Goal: Use online tool/utility: Utilize a website feature to perform a specific function

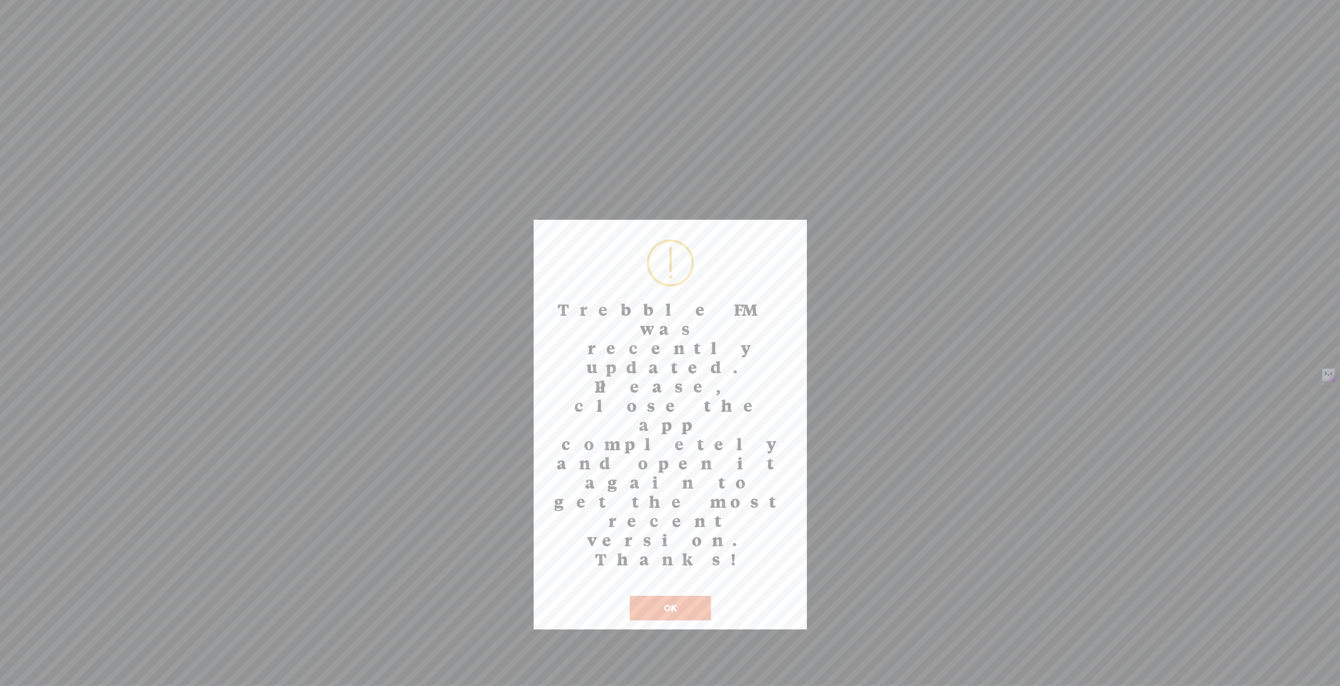
click at [660, 596] on button "OK" at bounding box center [670, 608] width 81 height 25
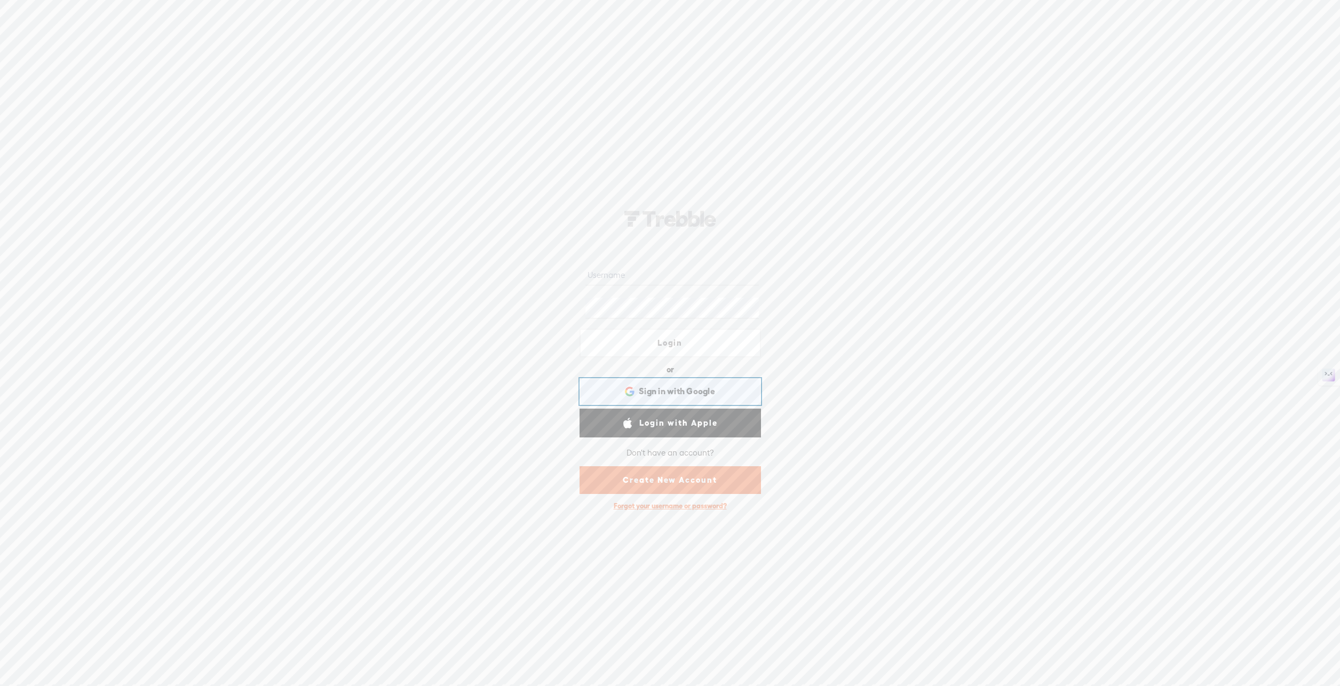
click at [703, 391] on span "Sign in with Google" at bounding box center [677, 391] width 76 height 11
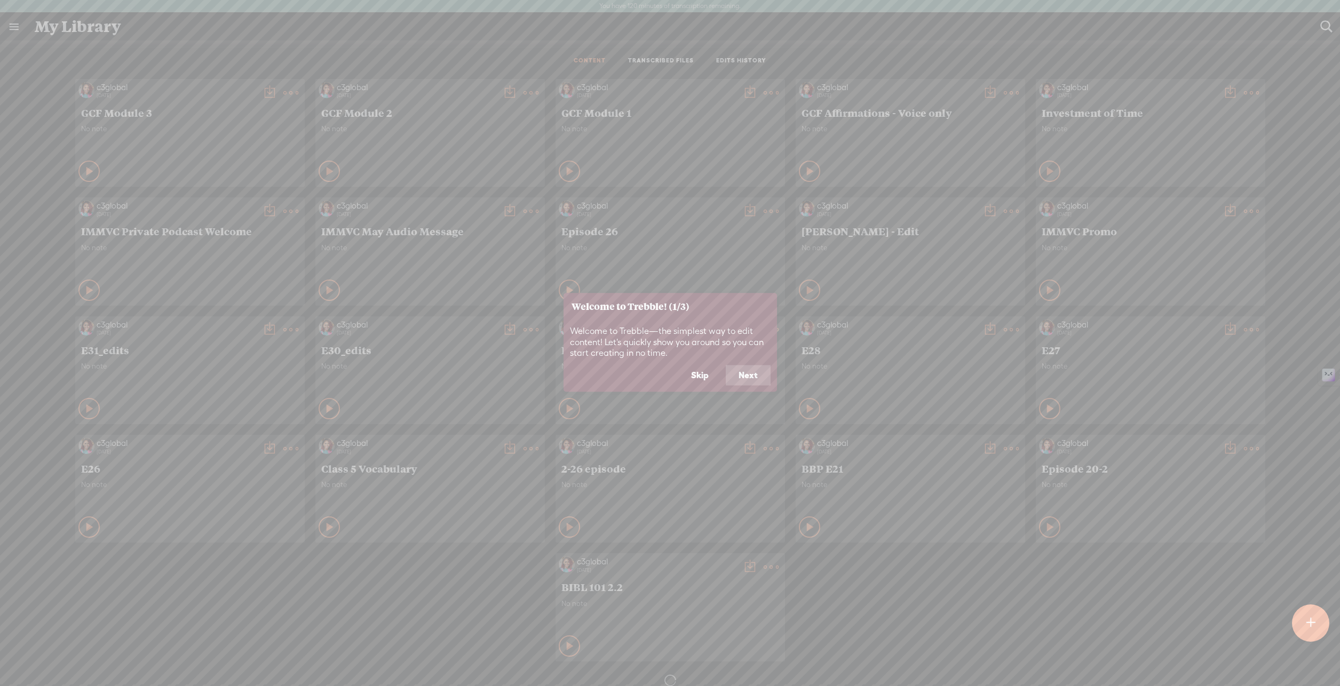
click at [747, 377] on button "Next" at bounding box center [748, 376] width 45 height 20
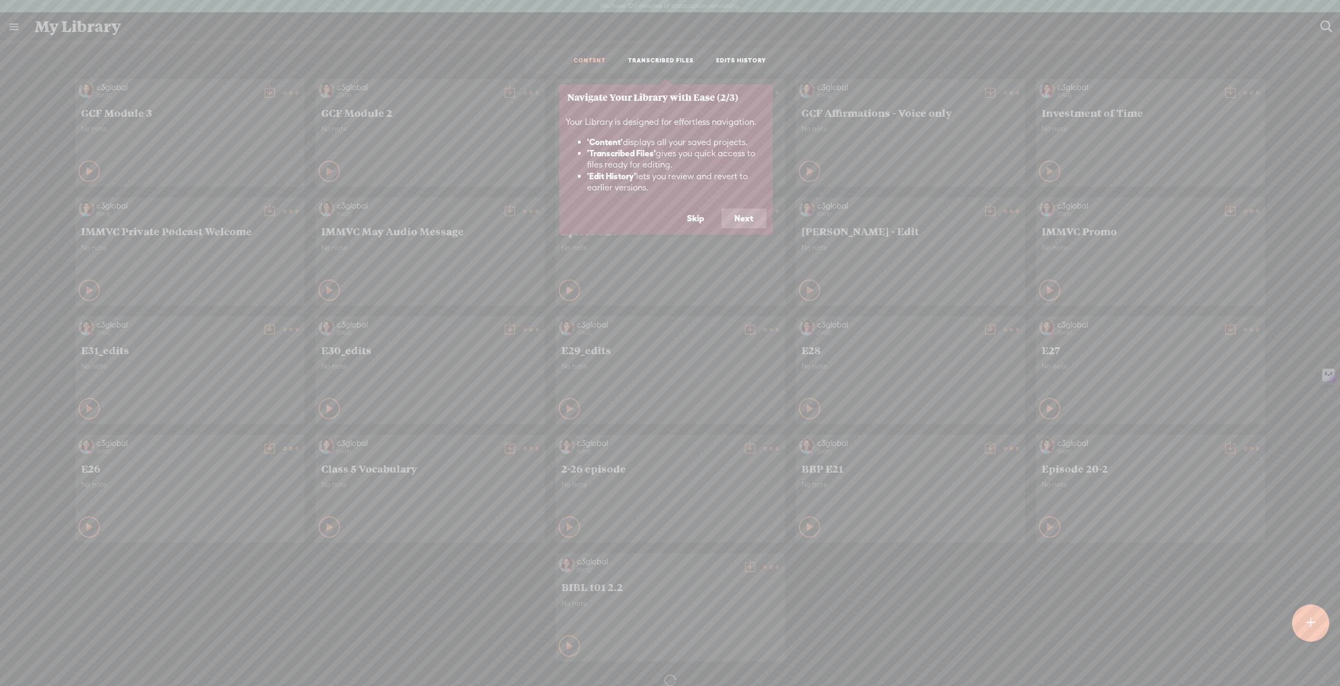
click at [739, 223] on button "Next" at bounding box center [743, 219] width 45 height 20
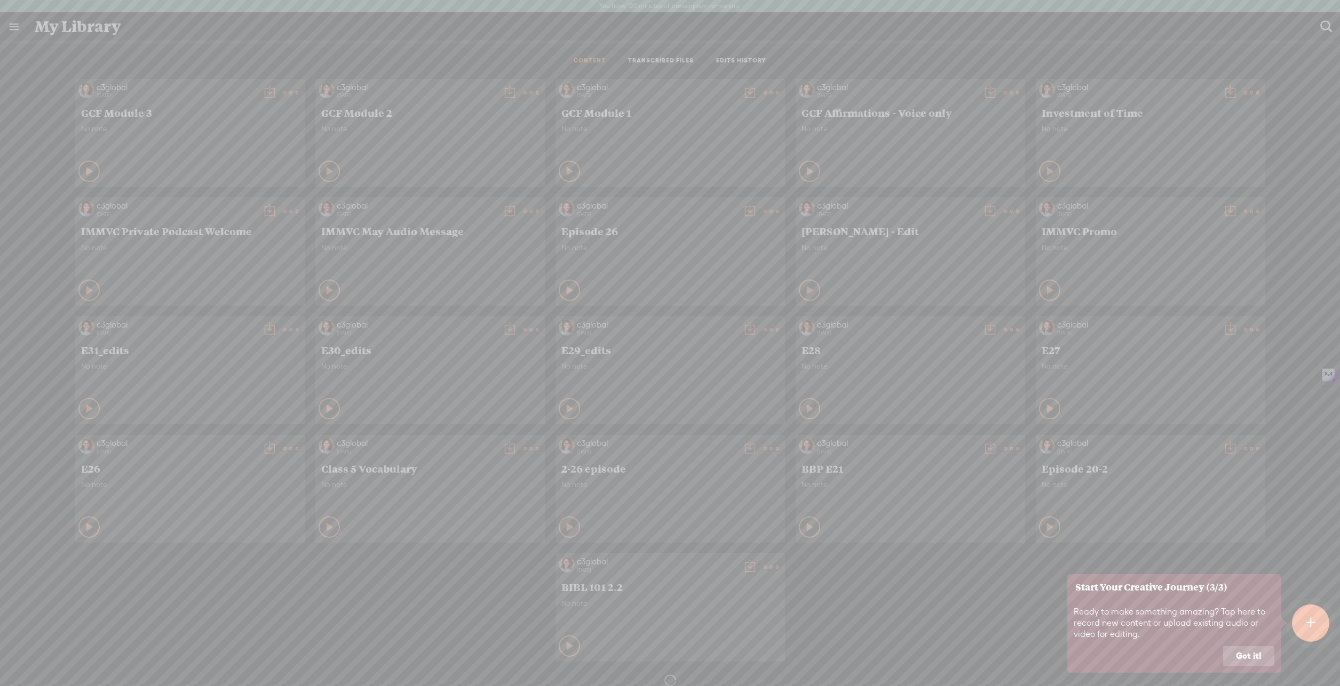
click at [1240, 660] on button "Got it!" at bounding box center [1248, 656] width 51 height 20
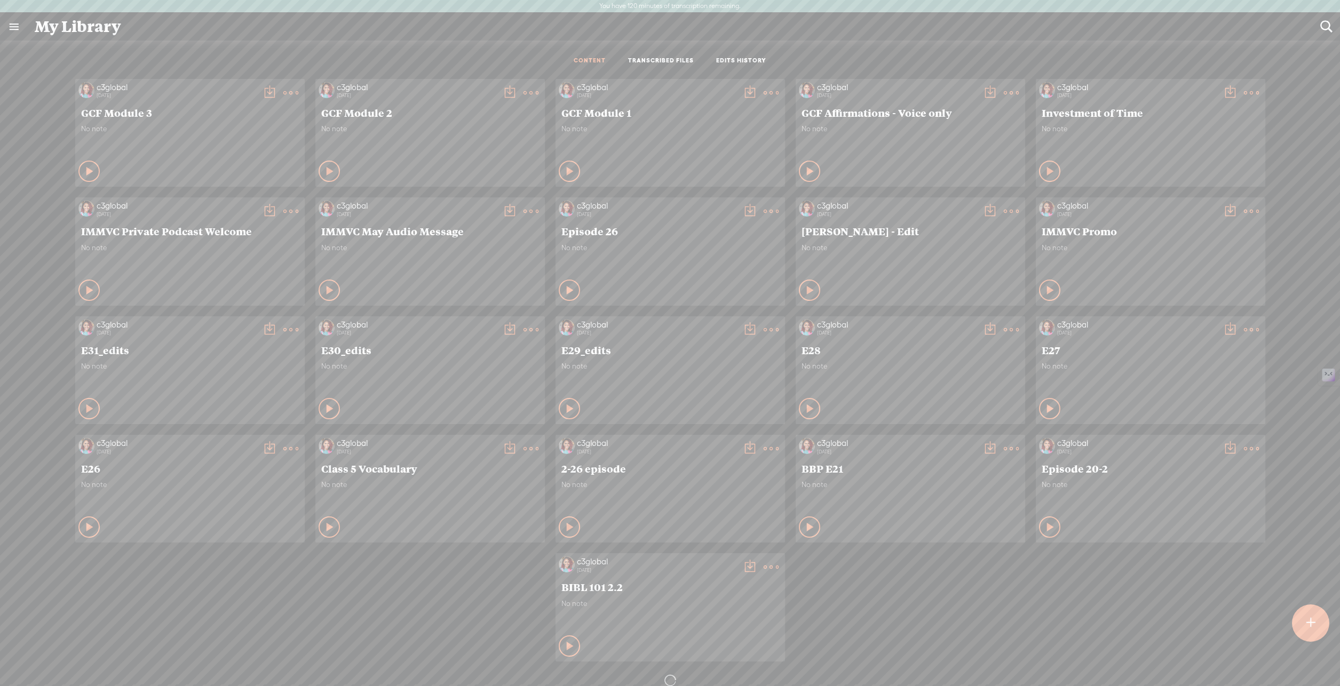
click at [17, 27] on link at bounding box center [14, 27] width 28 height 28
click at [439, 50] on body "You have 120 minutes of transcription remaining. Upgrade to increase your limit…" at bounding box center [670, 342] width 1340 height 685
click at [1313, 630] on t at bounding box center [1310, 623] width 9 height 23
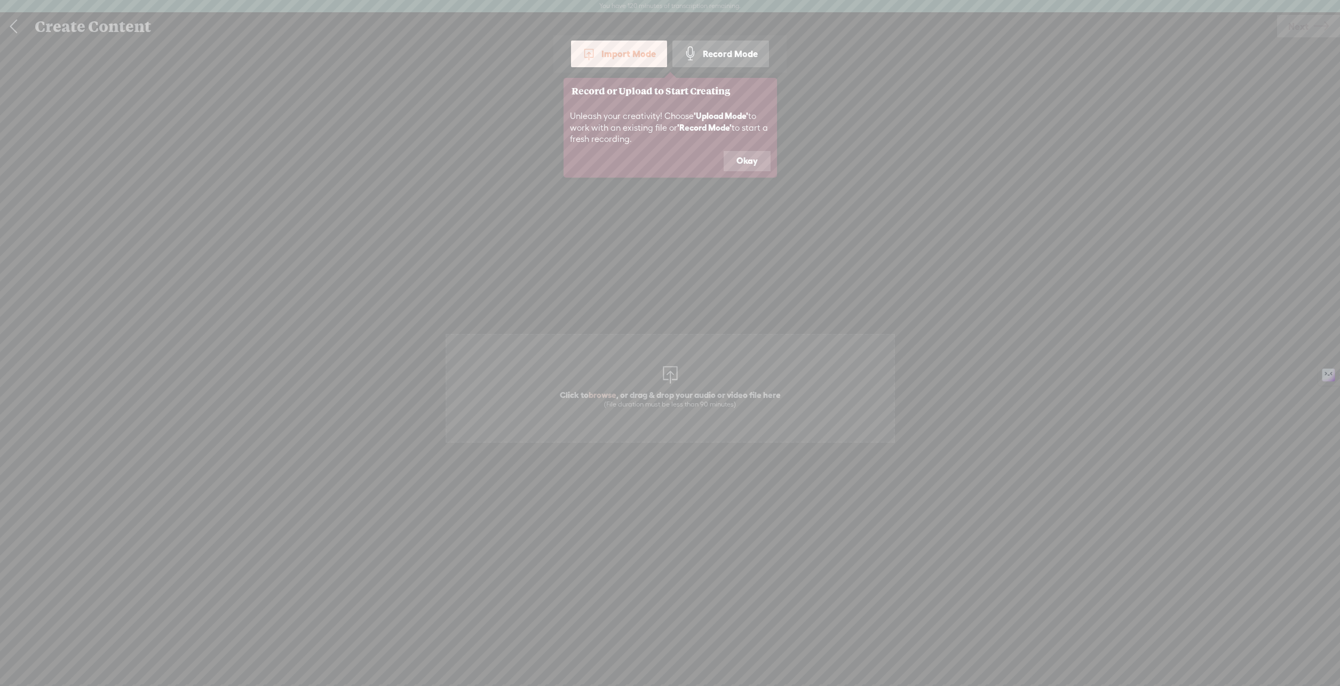
click at [748, 165] on button "Okay" at bounding box center [747, 161] width 47 height 20
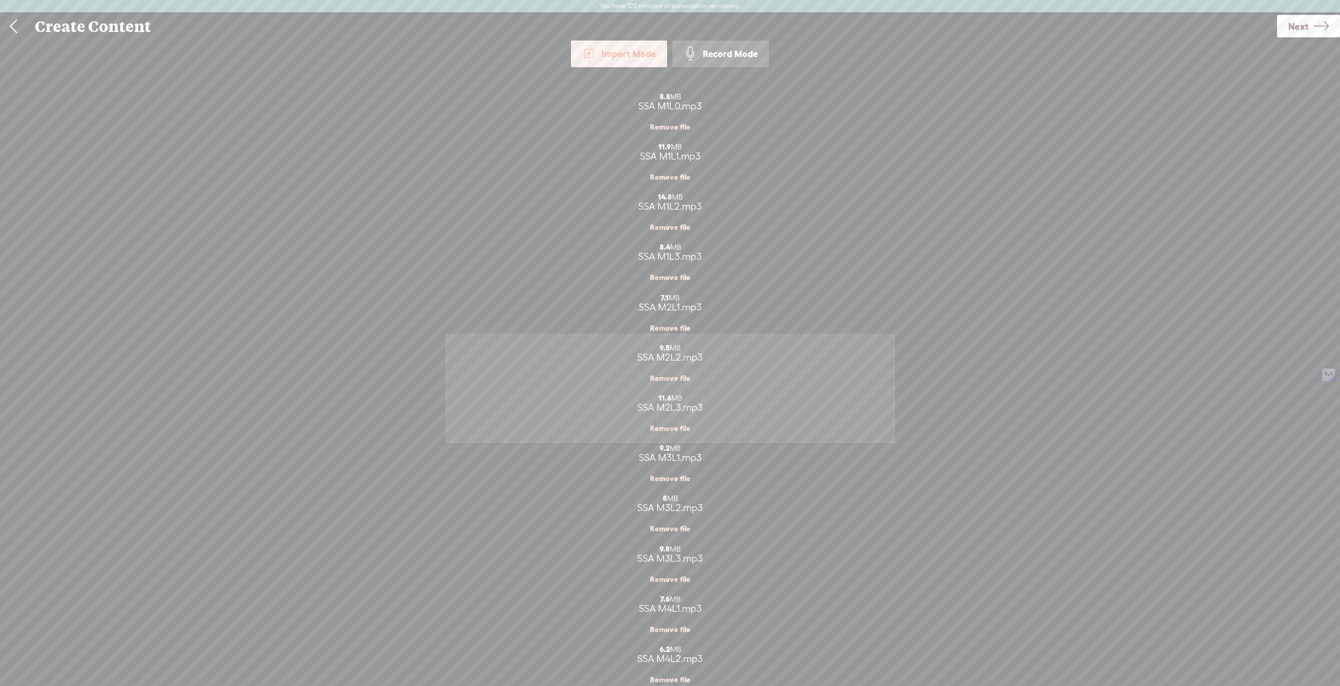
click at [1293, 33] on span "Next" at bounding box center [1298, 26] width 20 height 27
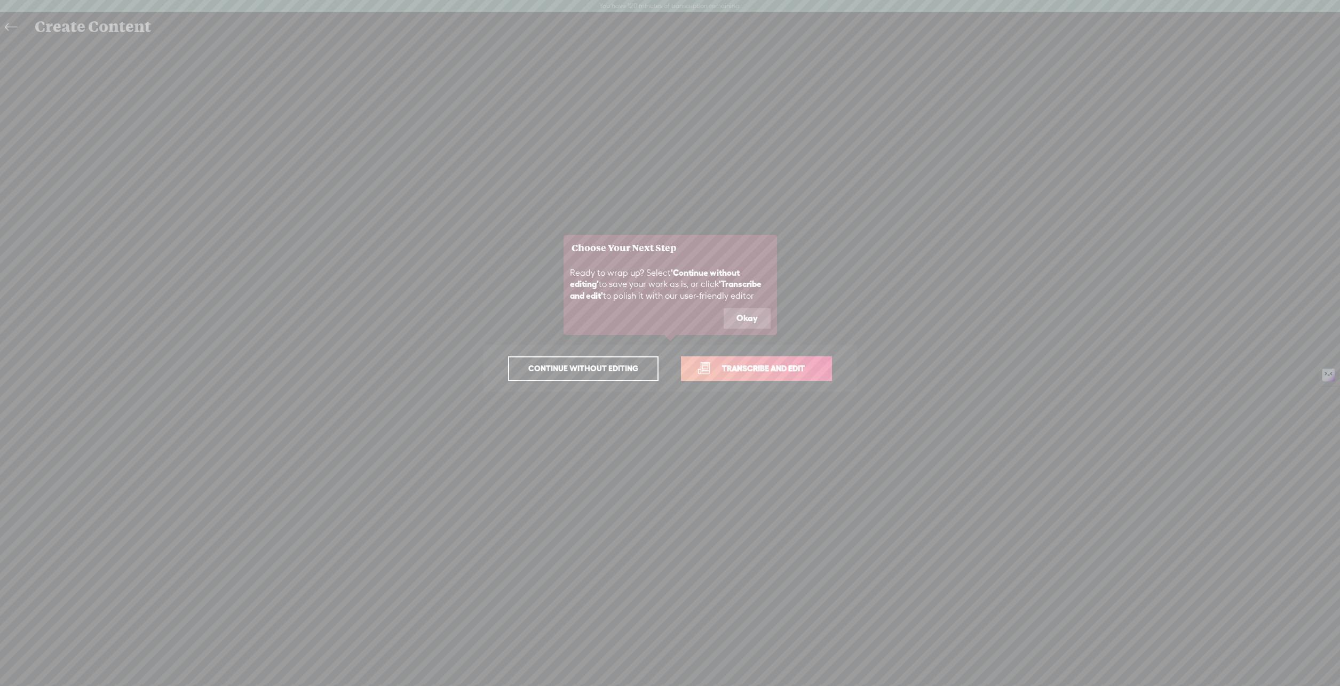
click at [750, 321] on button "Okay" at bounding box center [747, 318] width 47 height 20
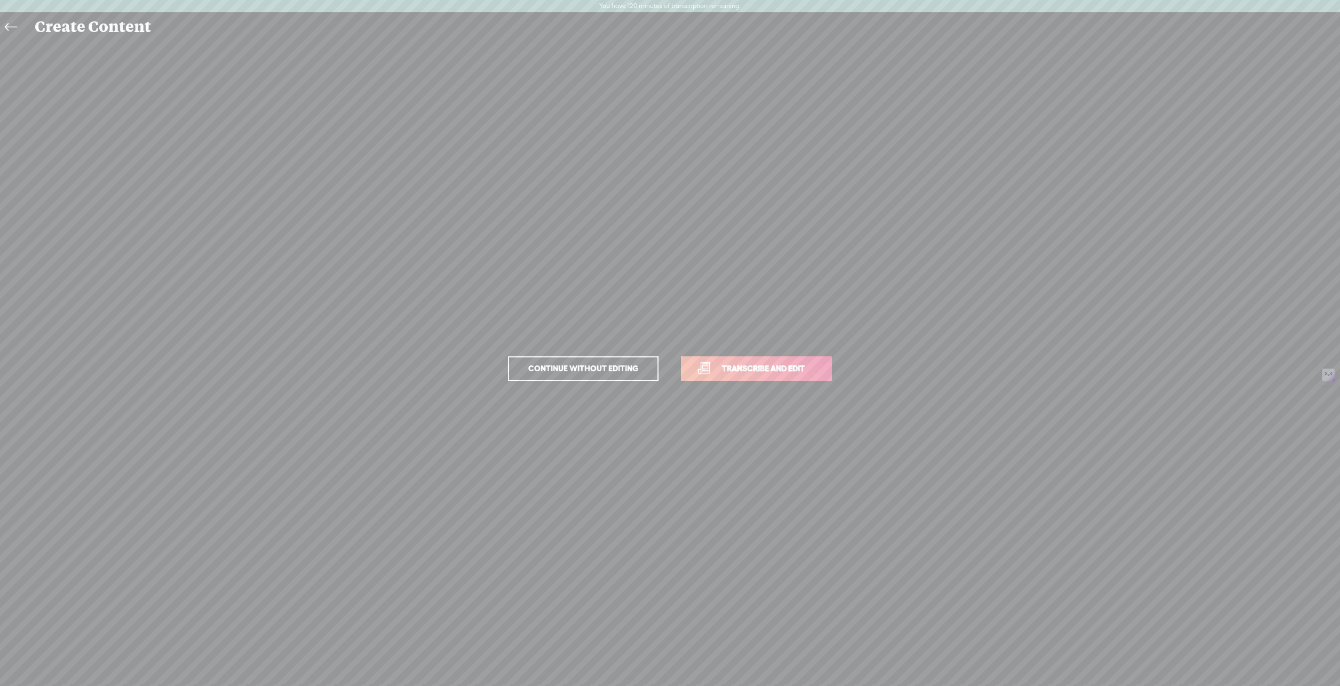
click at [755, 366] on span "Transcribe and edit" at bounding box center [763, 368] width 105 height 12
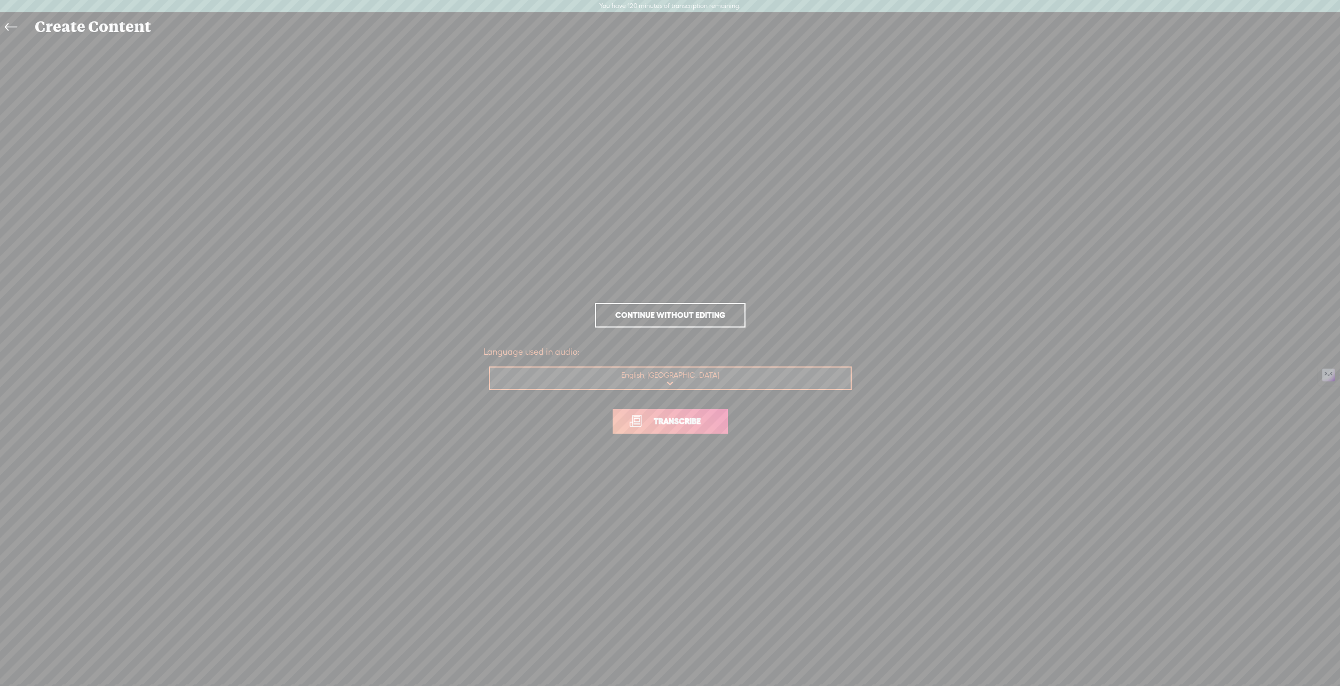
click at [662, 426] on span "Transcribe" at bounding box center [677, 421] width 69 height 12
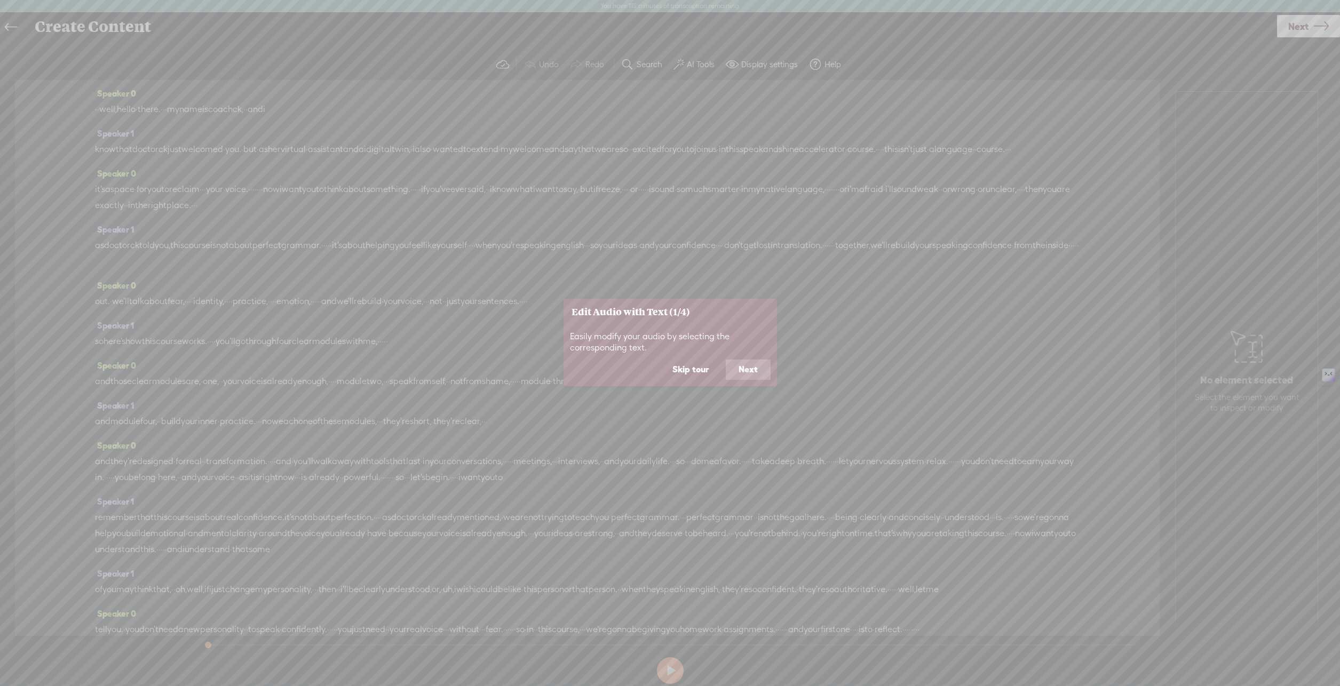
click at [704, 367] on button "Skip tour" at bounding box center [691, 370] width 62 height 20
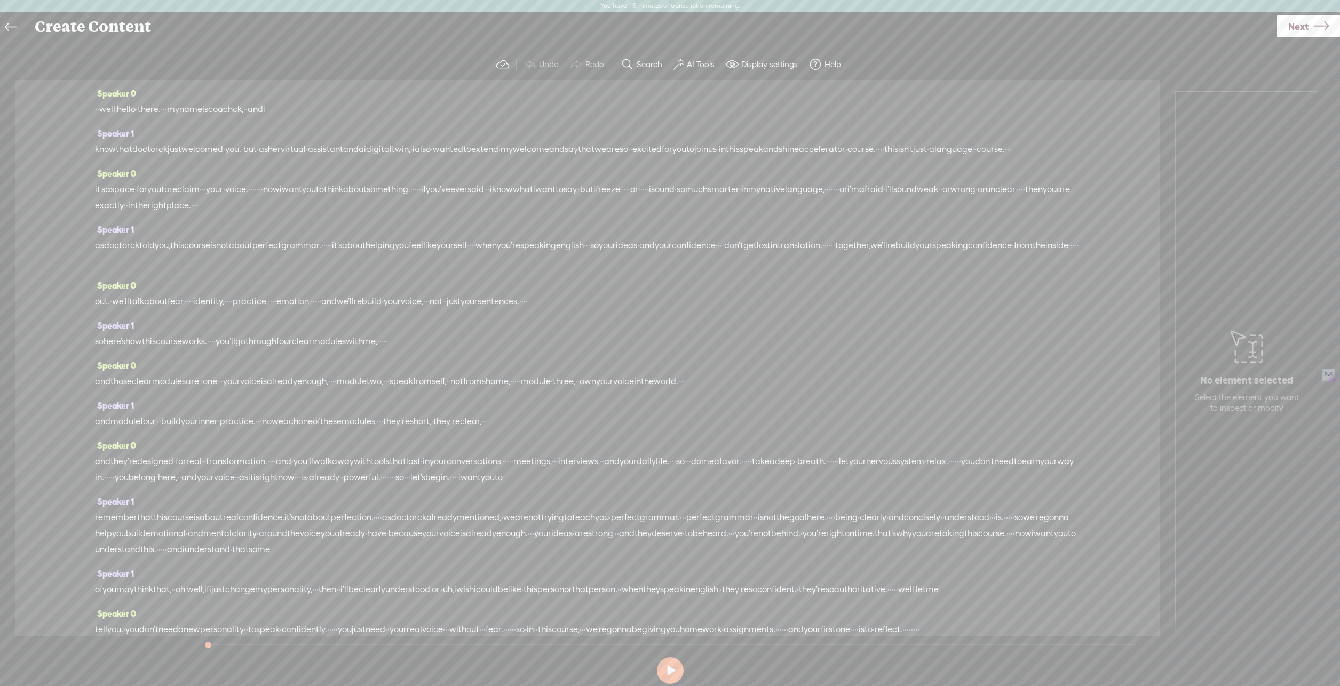
click at [685, 66] on button "AI Tools" at bounding box center [695, 64] width 52 height 21
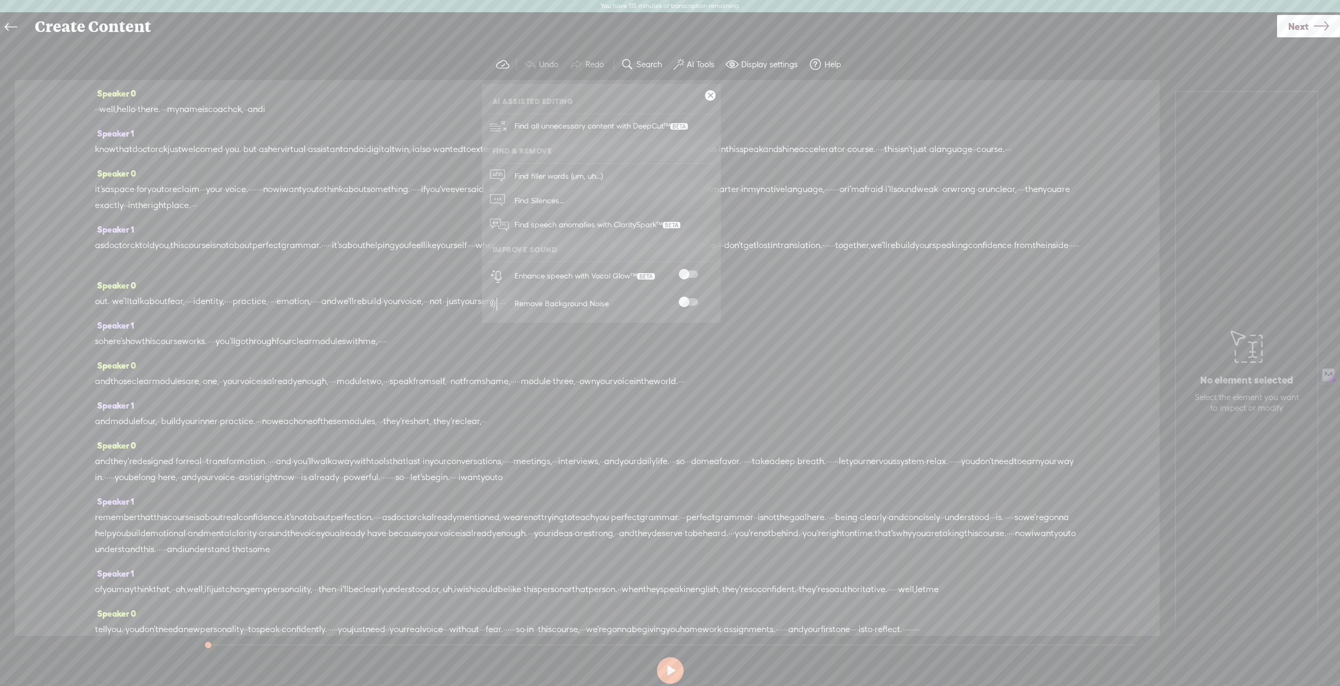
click at [686, 272] on span at bounding box center [688, 274] width 19 height 7
click at [685, 305] on span at bounding box center [688, 301] width 19 height 7
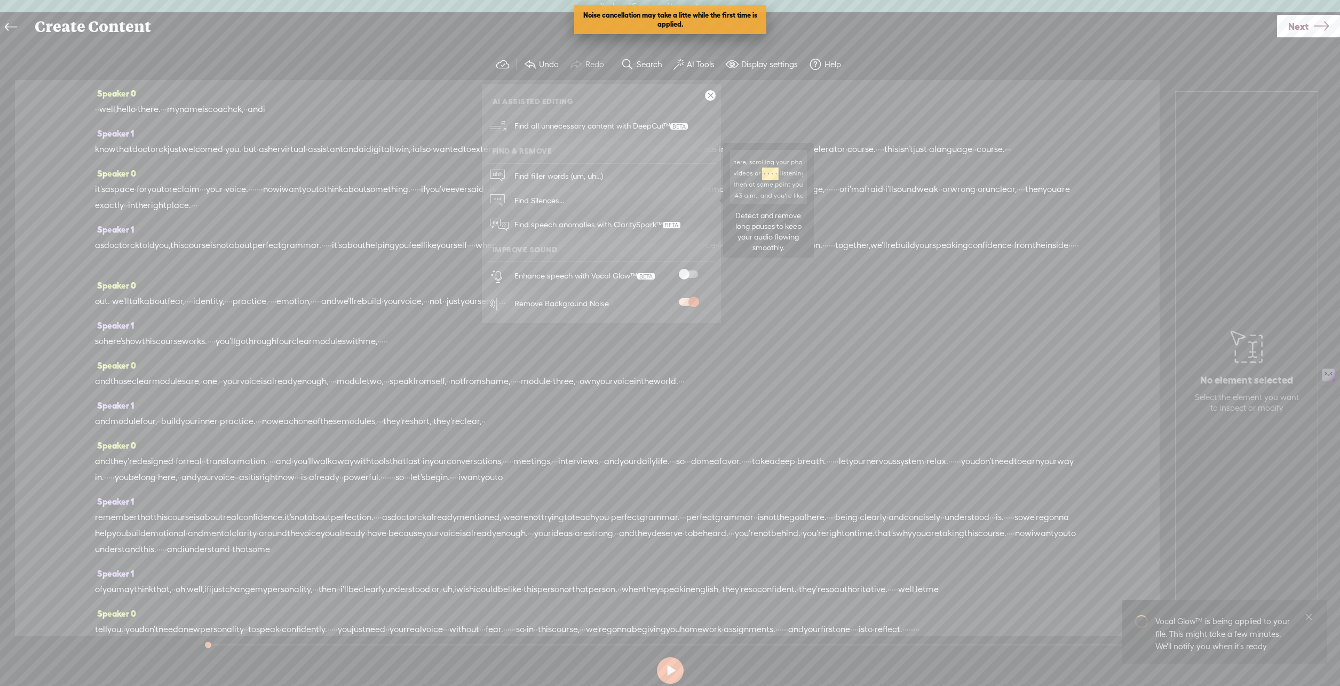
click at [597, 203] on link "Find Silences..." at bounding box center [601, 200] width 228 height 25
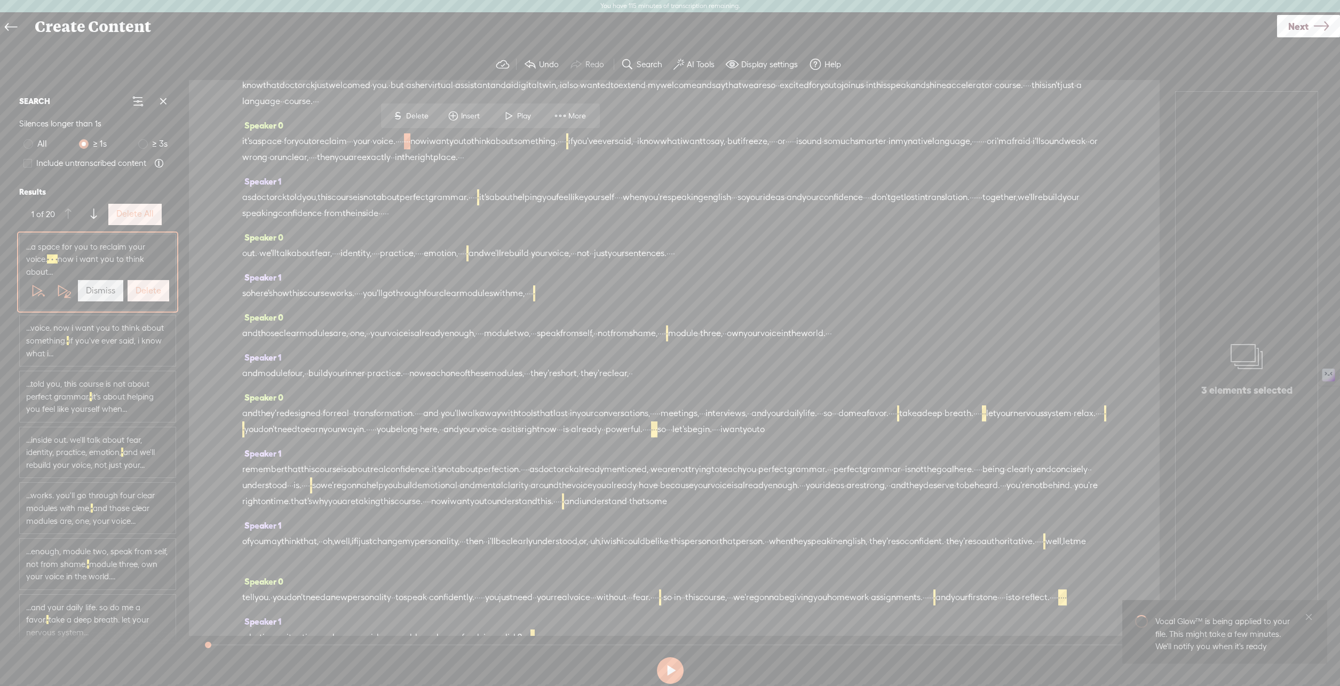
scroll to position [69, 0]
click at [26, 165] on span at bounding box center [27, 163] width 9 height 9
click at [26, 165] on input "Include untranscribed content" at bounding box center [27, 163] width 9 height 9
checkbox input "true"
click at [145, 144] on span at bounding box center [143, 144] width 10 height 10
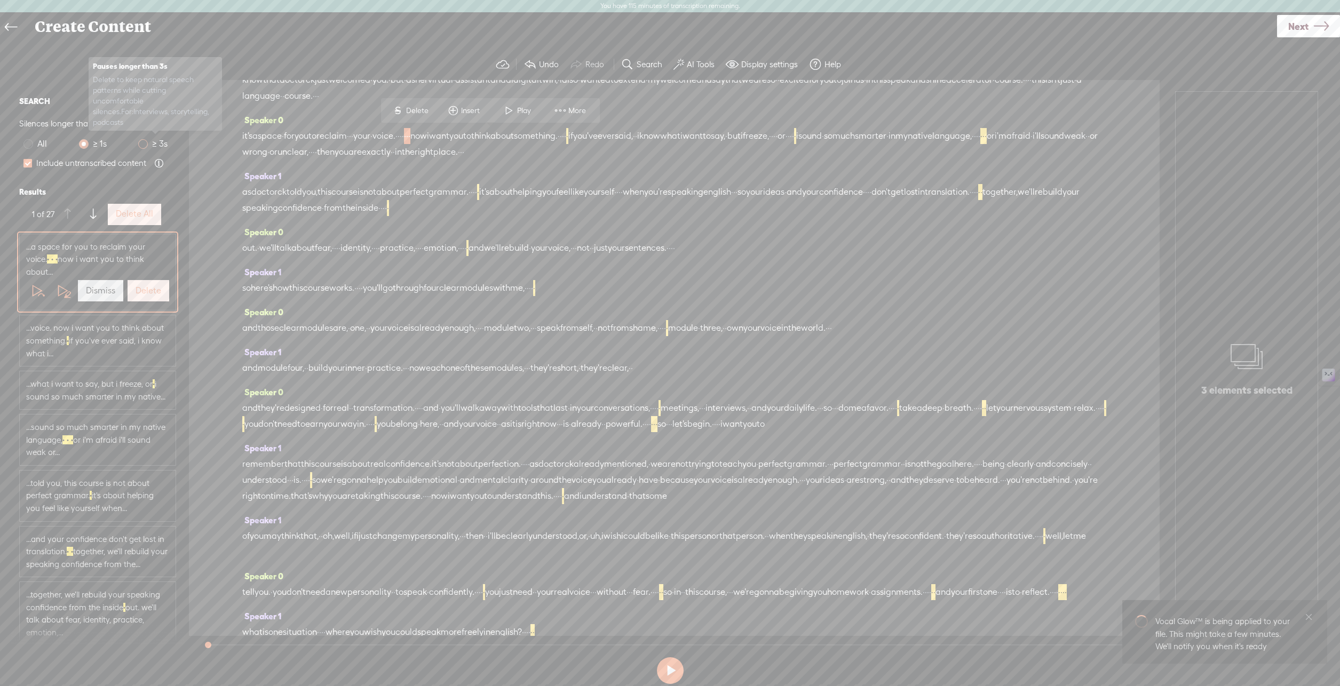
click at [145, 144] on input "≥ 3s" at bounding box center [143, 144] width 10 height 10
radio input "true"
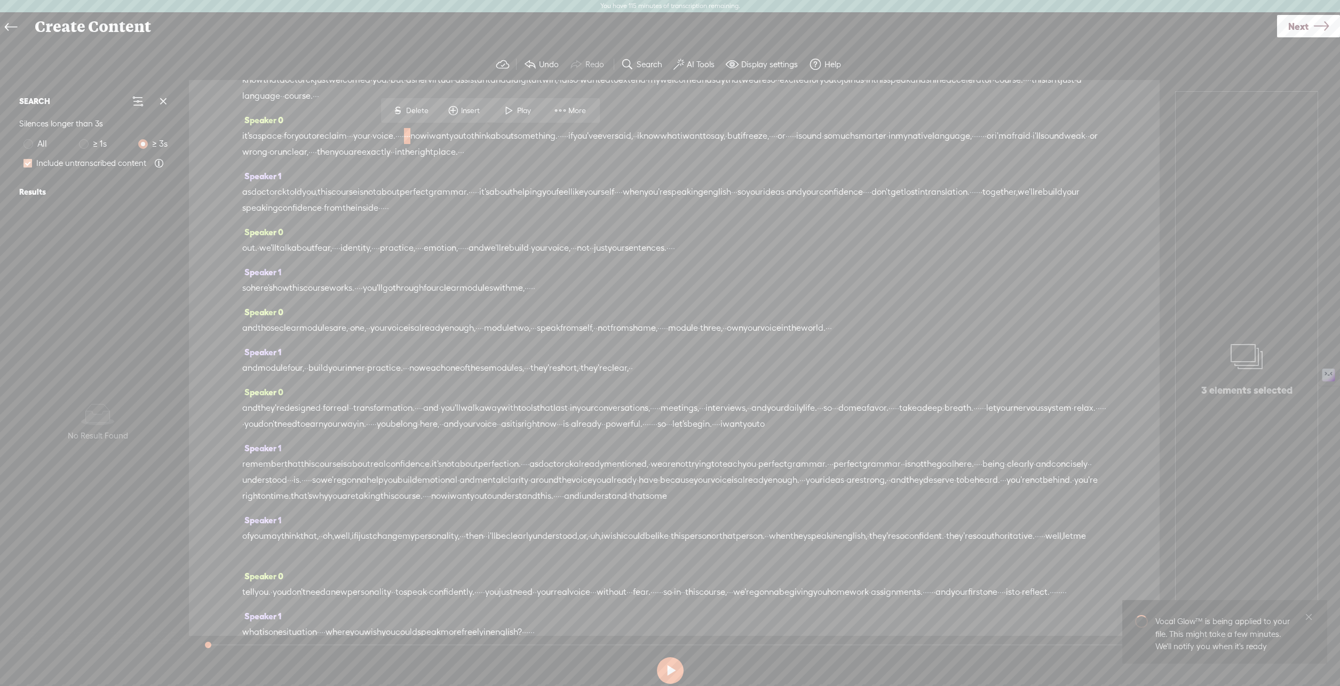
click at [27, 163] on span at bounding box center [27, 163] width 9 height 9
click at [27, 163] on input "Include untranscribed content" at bounding box center [27, 163] width 9 height 9
checkbox input "false"
click at [86, 146] on span at bounding box center [84, 144] width 10 height 10
click at [86, 146] on input "≥ 1s" at bounding box center [84, 144] width 10 height 10
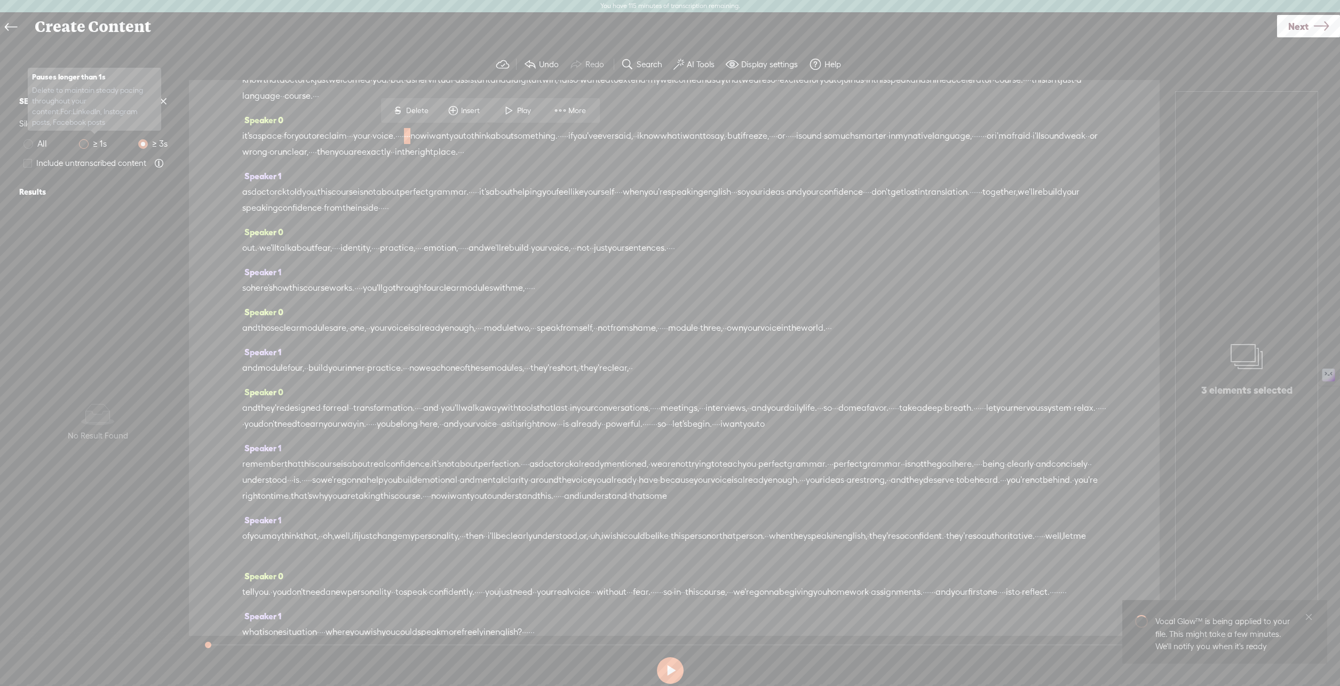
radio input "true"
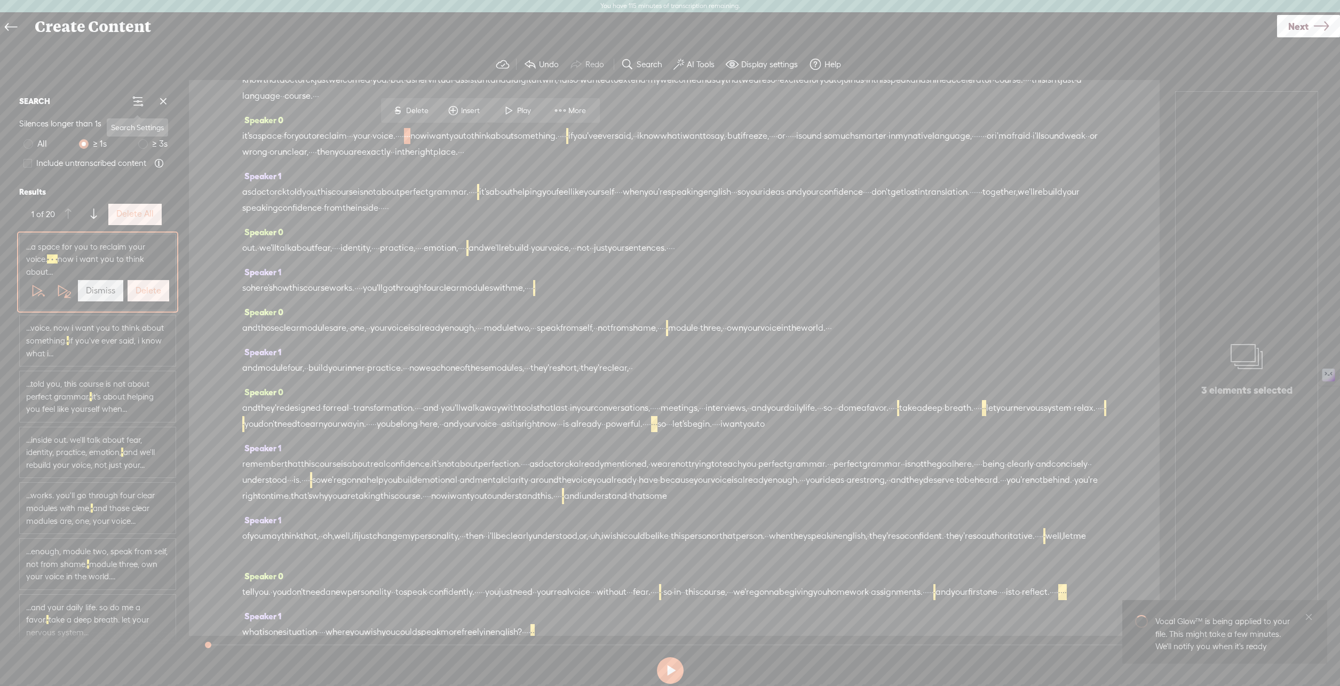
click at [142, 102] on span at bounding box center [137, 101] width 13 height 13
click at [138, 102] on span at bounding box center [137, 101] width 13 height 13
click at [28, 145] on span at bounding box center [28, 144] width 10 height 10
click at [28, 145] on input "All" at bounding box center [28, 144] width 10 height 10
radio input "true"
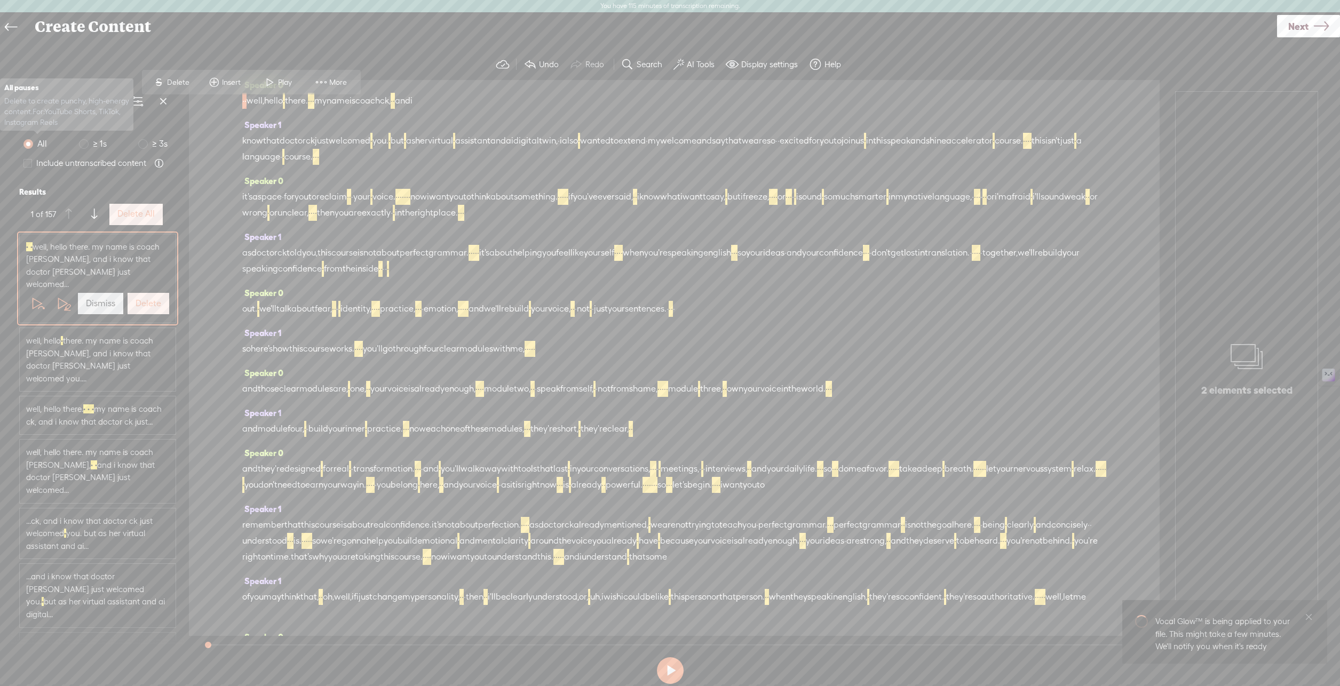
scroll to position [0, 0]
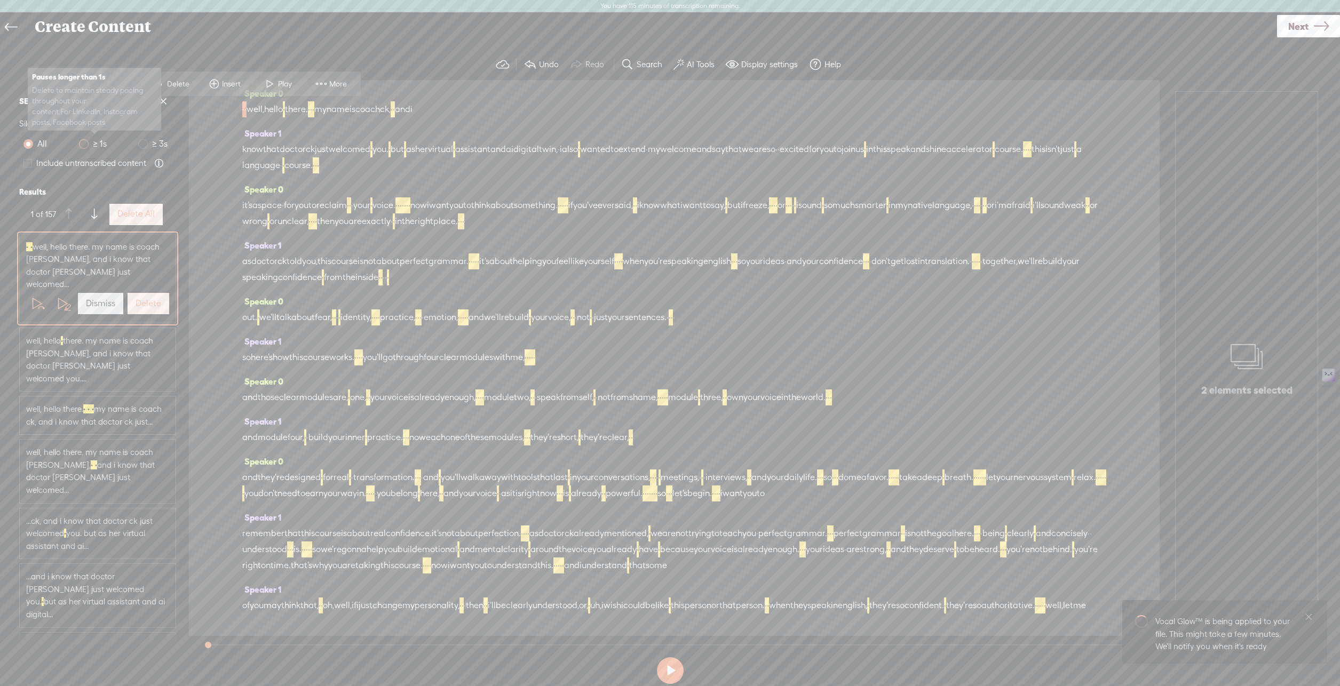
click at [86, 148] on label "≥ 1s" at bounding box center [95, 143] width 32 height 13
click at [86, 148] on input "≥ 1s" at bounding box center [84, 144] width 10 height 10
radio input "true"
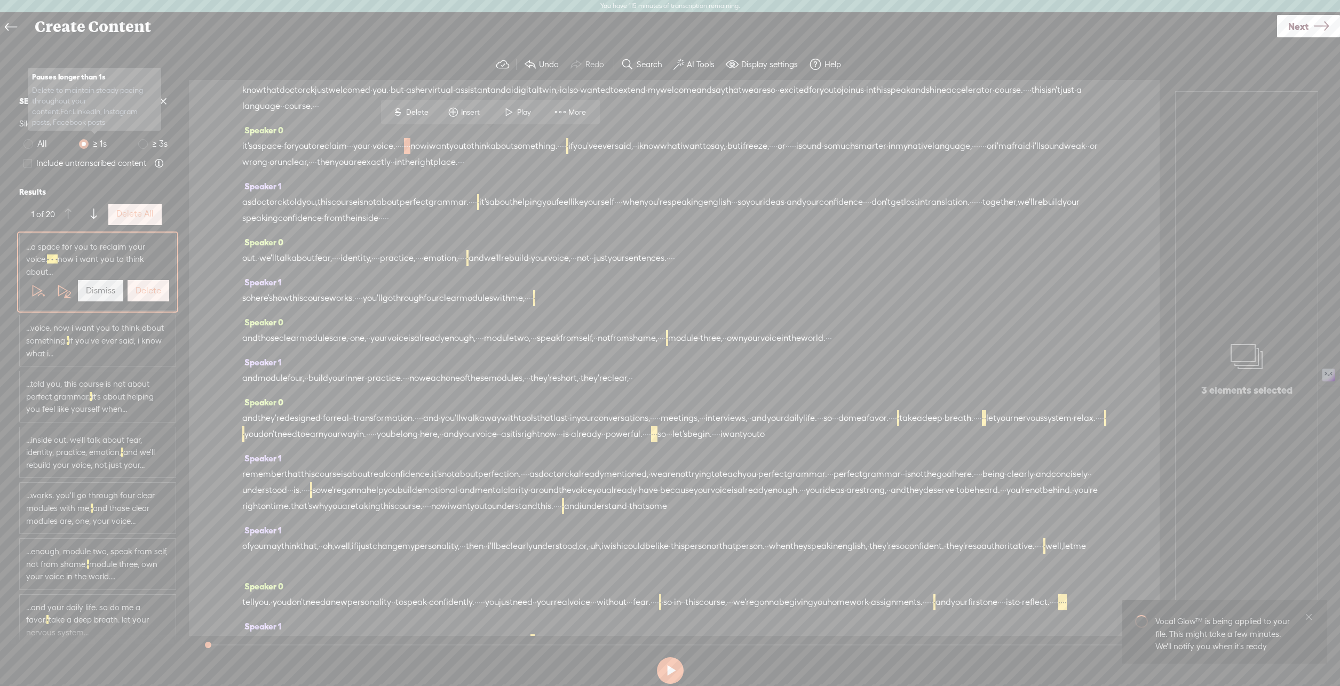
scroll to position [69, 0]
click at [136, 219] on label "Delete All" at bounding box center [134, 214] width 37 height 11
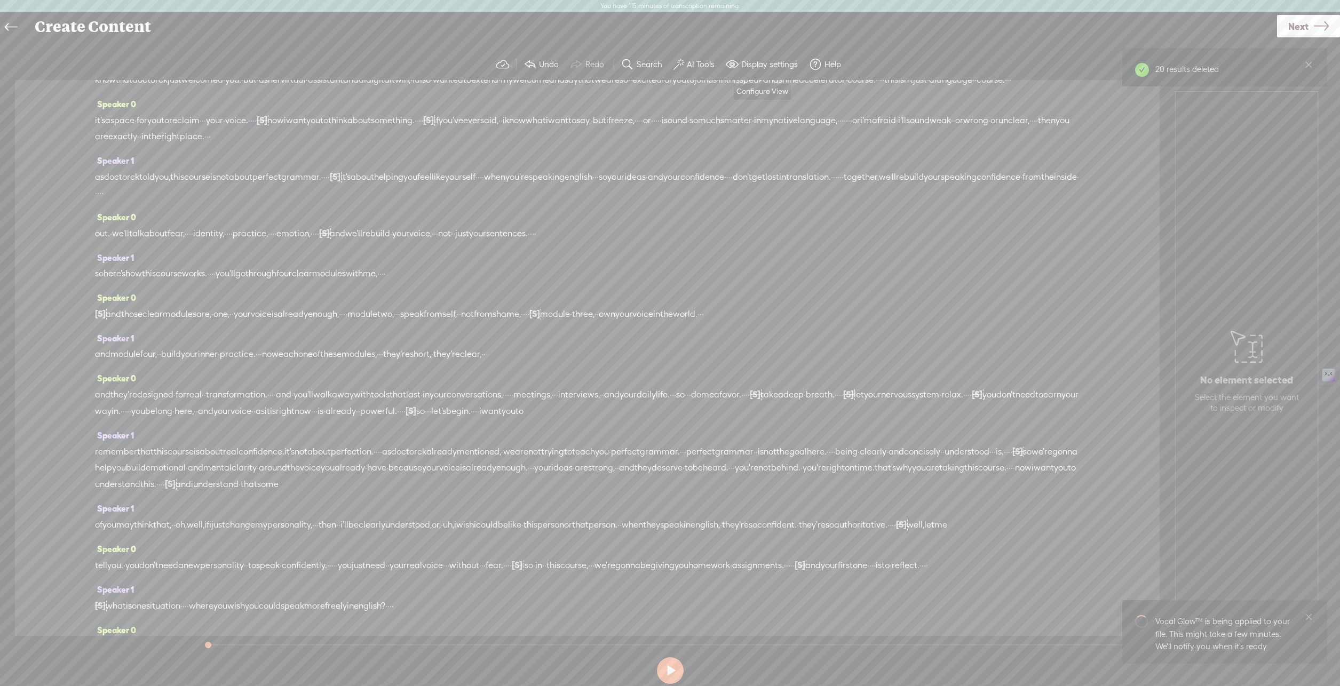
click at [750, 66] on label "Display settings" at bounding box center [769, 64] width 57 height 11
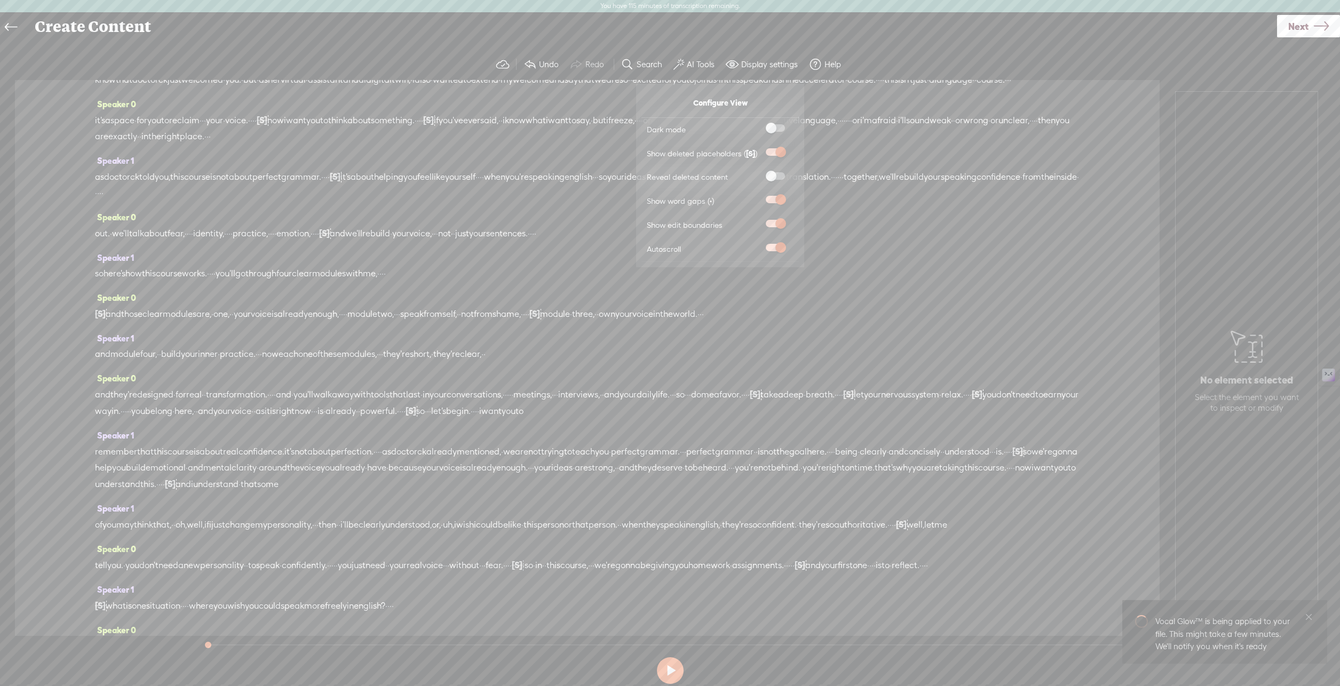
click at [699, 66] on label "AI Tools" at bounding box center [701, 64] width 28 height 11
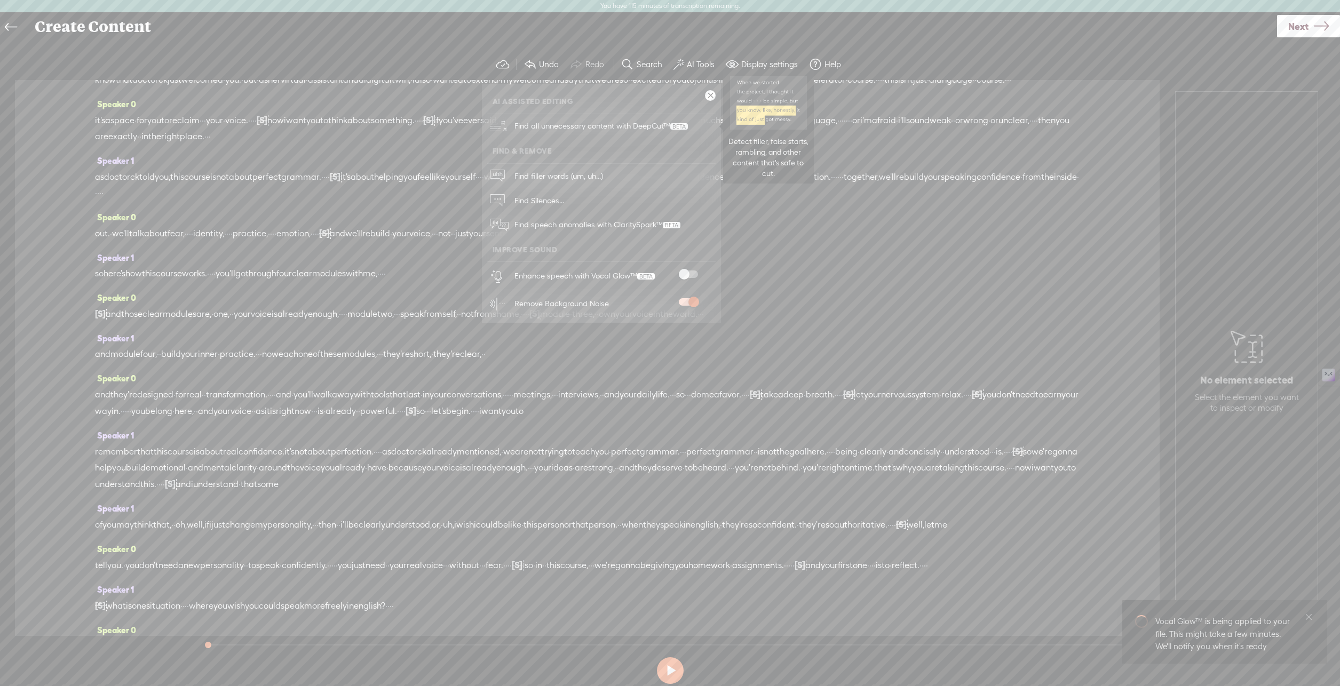
click at [619, 124] on span "Find all unnecessary content with DeepCut™" at bounding box center [601, 126] width 181 height 25
